Goal: Information Seeking & Learning: Learn about a topic

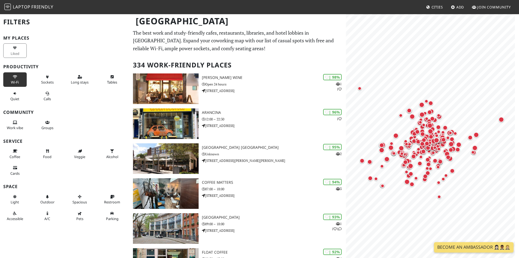
click at [11, 82] on span "Wi-Fi" at bounding box center [15, 82] width 8 height 5
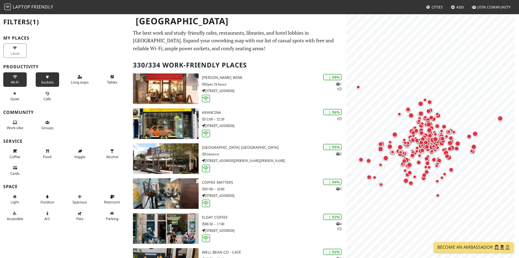
click at [38, 80] on button "Sockets" at bounding box center [47, 79] width 23 height 14
click at [78, 78] on icon at bounding box center [80, 77] width 4 height 4
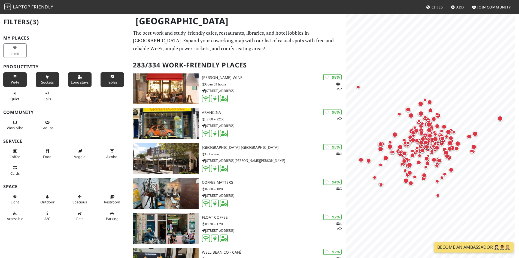
click at [101, 78] on button "Tables" at bounding box center [112, 79] width 23 height 14
drag, startPoint x: 46, startPoint y: 97, endPoint x: 33, endPoint y: 97, distance: 13.1
click at [46, 97] on span "Calls" at bounding box center [47, 98] width 7 height 5
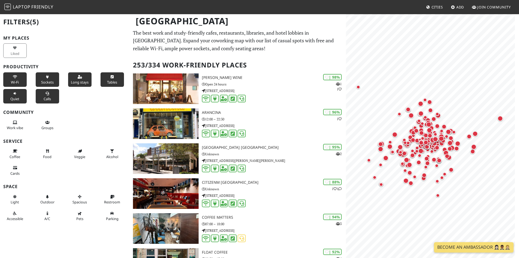
click at [12, 94] on button "Quiet" at bounding box center [14, 96] width 23 height 14
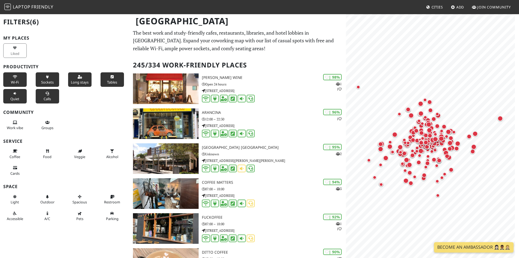
click at [22, 101] on button "Quiet" at bounding box center [14, 96] width 23 height 14
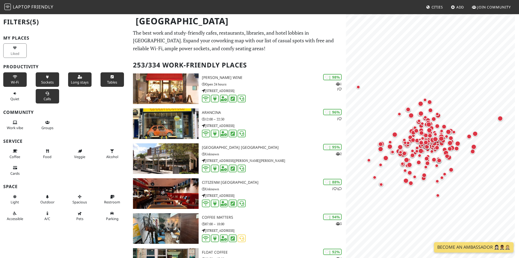
click at [11, 80] on span "Wi-Fi" at bounding box center [15, 82] width 8 height 5
click at [22, 81] on button "Wi-Fi" at bounding box center [14, 79] width 23 height 14
click at [11, 80] on span "Wi-Fi" at bounding box center [15, 82] width 8 height 5
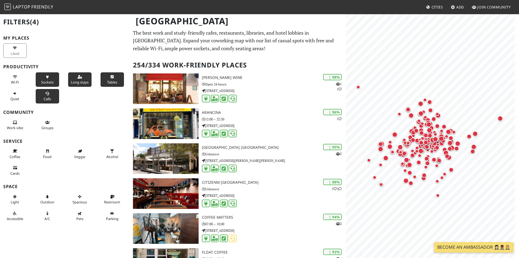
click at [37, 81] on button "Sockets" at bounding box center [47, 79] width 23 height 14
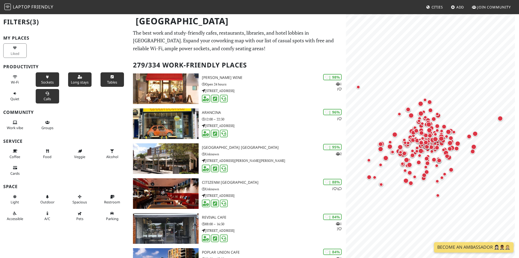
drag, startPoint x: 41, startPoint y: 95, endPoint x: 56, endPoint y: 85, distance: 17.7
click at [42, 95] on button "Calls" at bounding box center [47, 96] width 23 height 14
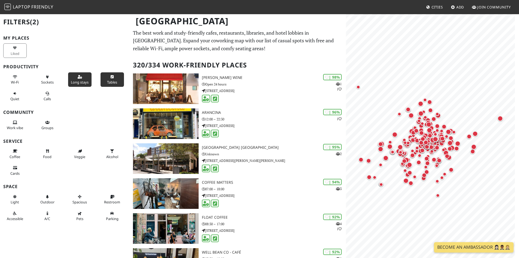
click at [80, 72] on button "Long stays" at bounding box center [79, 79] width 23 height 14
click at [101, 78] on button "Tables" at bounding box center [112, 79] width 23 height 14
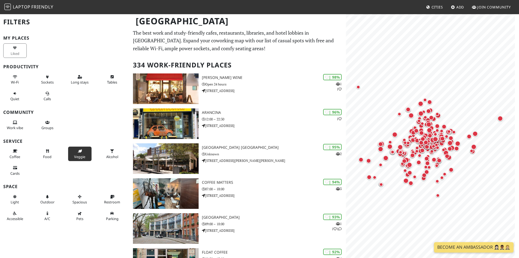
click at [76, 155] on span "Veggie" at bounding box center [79, 156] width 11 height 5
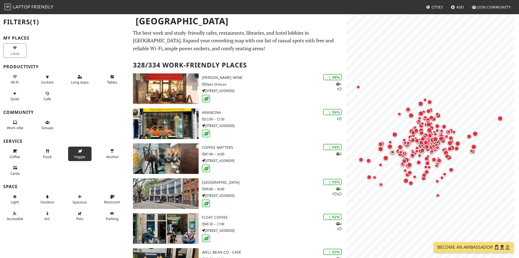
click at [76, 155] on span "Veggie" at bounding box center [79, 156] width 11 height 5
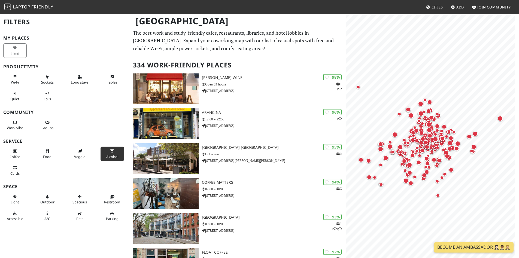
click at [106, 156] on span "Alcohol" at bounding box center [112, 156] width 12 height 5
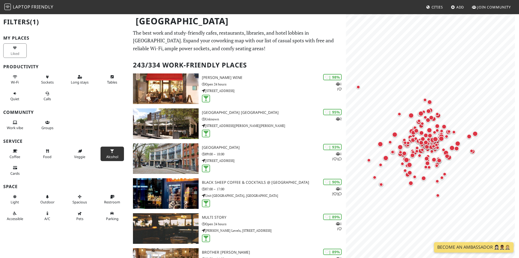
click at [106, 156] on span "Alcohol" at bounding box center [112, 156] width 12 height 5
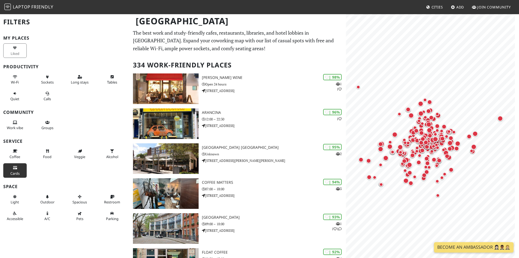
click at [19, 166] on button "Cards" at bounding box center [14, 170] width 23 height 14
click at [21, 166] on button "Cards" at bounding box center [14, 170] width 23 height 14
click at [18, 49] on div "Liked" at bounding box center [16, 50] width 32 height 17
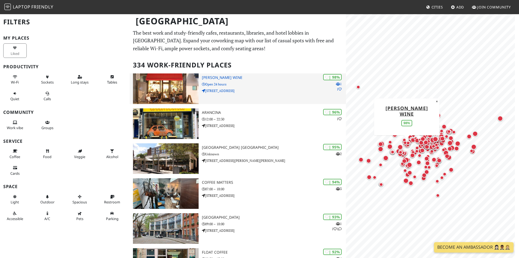
click at [310, 90] on p "305 Westbourne Grove" at bounding box center [274, 90] width 144 height 5
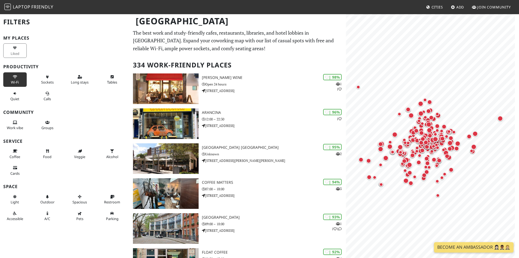
click at [16, 82] on span "Wi-Fi" at bounding box center [15, 82] width 8 height 5
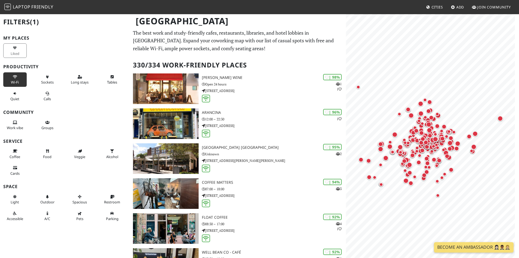
click at [91, 77] on div "Long stays" at bounding box center [81, 79] width 32 height 17
click at [109, 79] on button "Tables" at bounding box center [112, 79] width 23 height 14
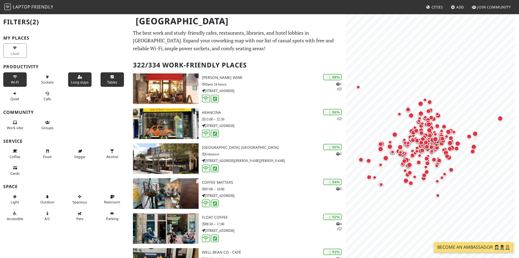
click at [74, 80] on span "Long stays" at bounding box center [80, 82] width 18 height 5
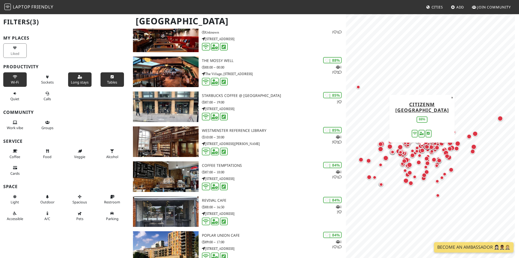
scroll to position [436, 0]
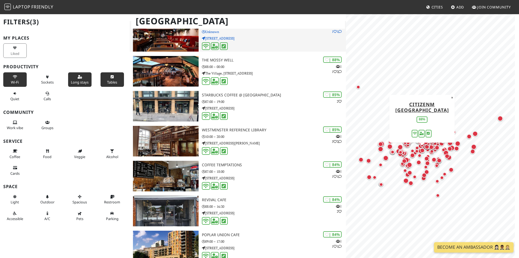
click at [161, 44] on img at bounding box center [166, 36] width 66 height 31
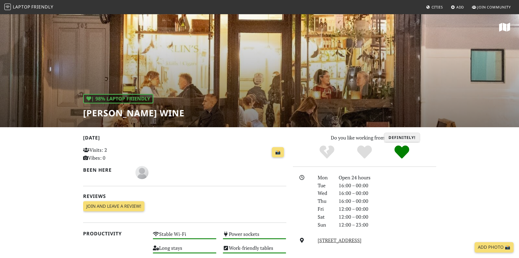
click at [398, 152] on icon "Definitely!" at bounding box center [402, 151] width 15 height 15
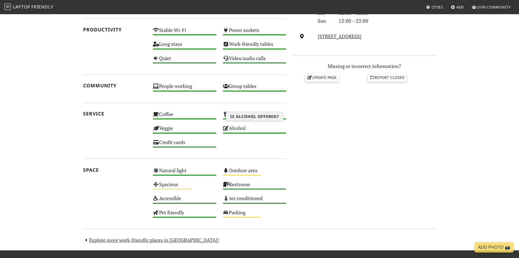
scroll to position [245, 0]
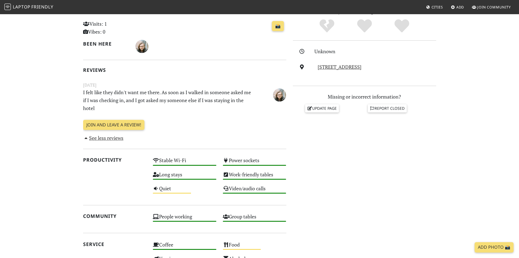
scroll to position [109, 0]
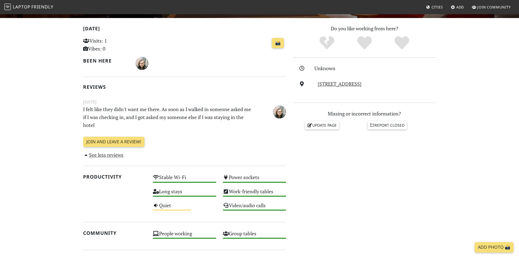
click at [104, 155] on link "See less reviews" at bounding box center [103, 154] width 41 height 7
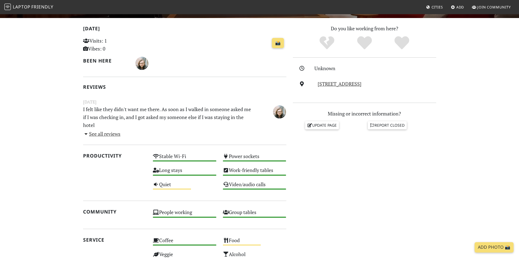
click at [104, 134] on link "See all reviews" at bounding box center [102, 133] width 38 height 7
